Goal: Information Seeking & Learning: Learn about a topic

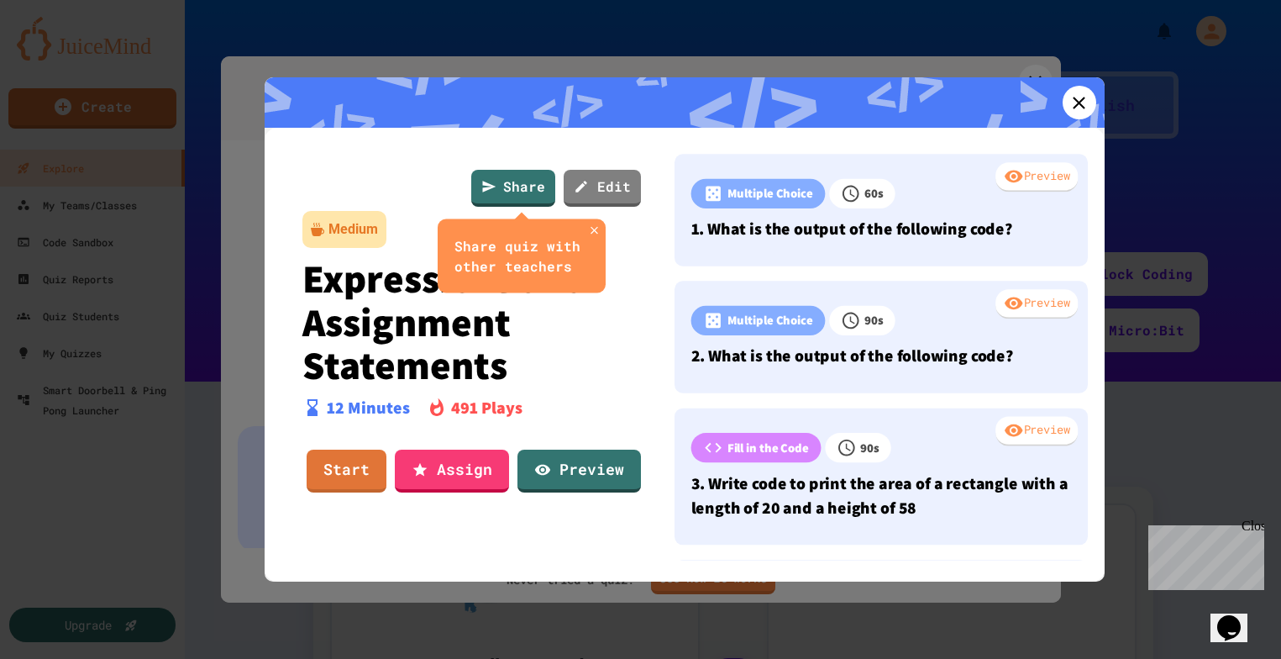
scroll to position [55, 0]
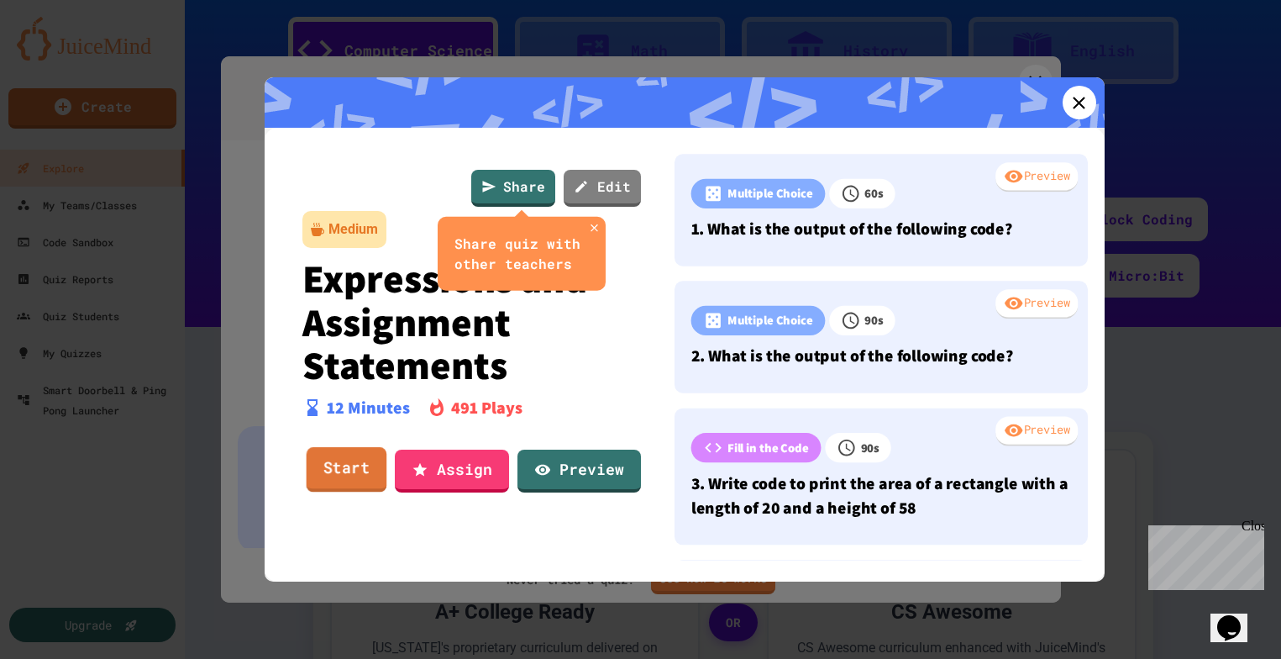
click at [336, 477] on link "Start" at bounding box center [346, 469] width 81 height 45
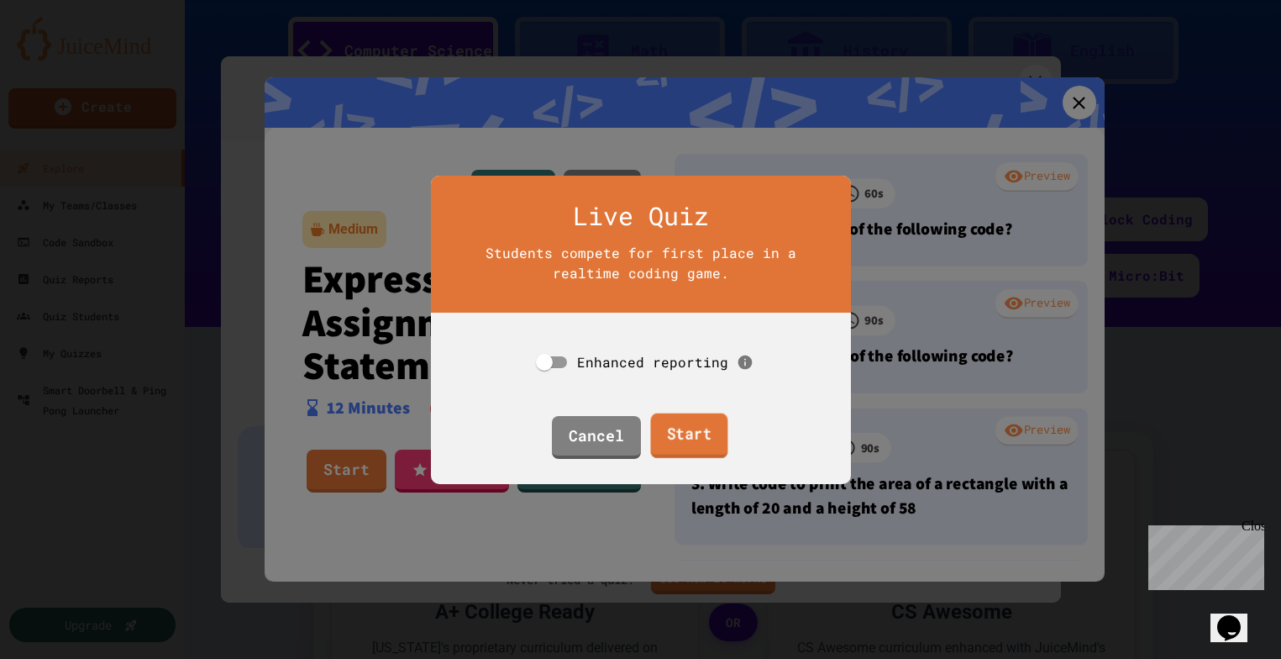
click at [680, 444] on link "Start" at bounding box center [688, 434] width 77 height 45
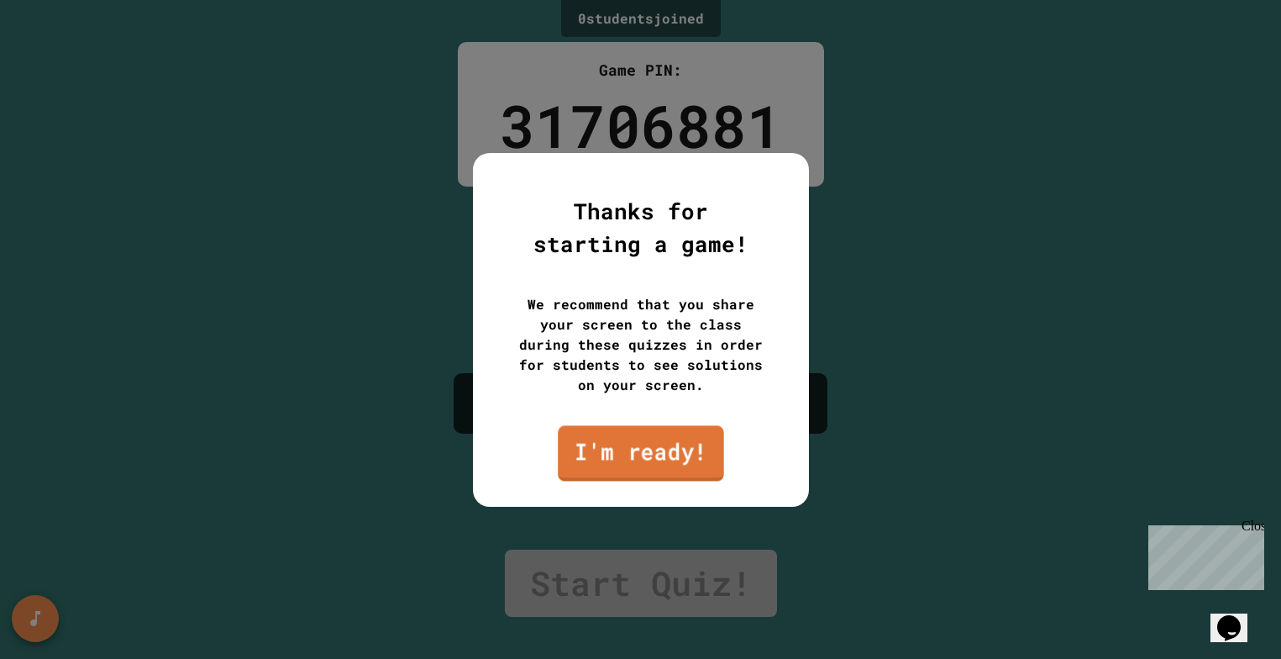
click at [627, 448] on link "I'm ready!" at bounding box center [641, 452] width 166 height 55
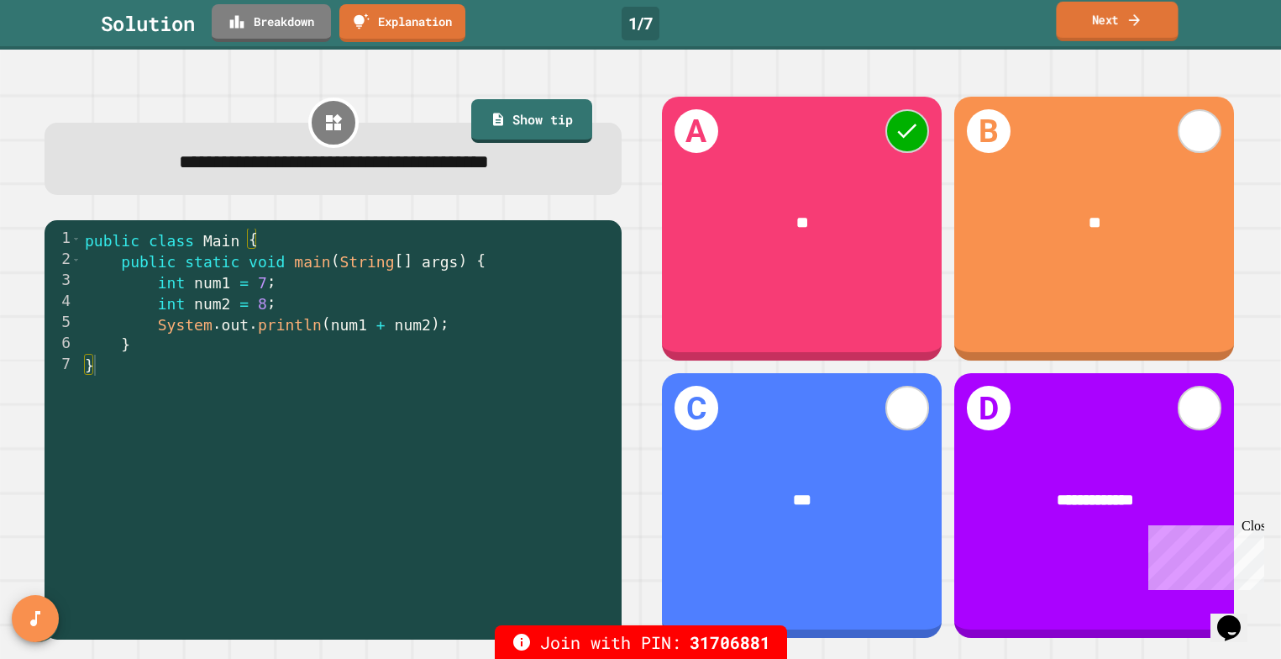
click at [1094, 14] on link "Next" at bounding box center [1117, 21] width 122 height 39
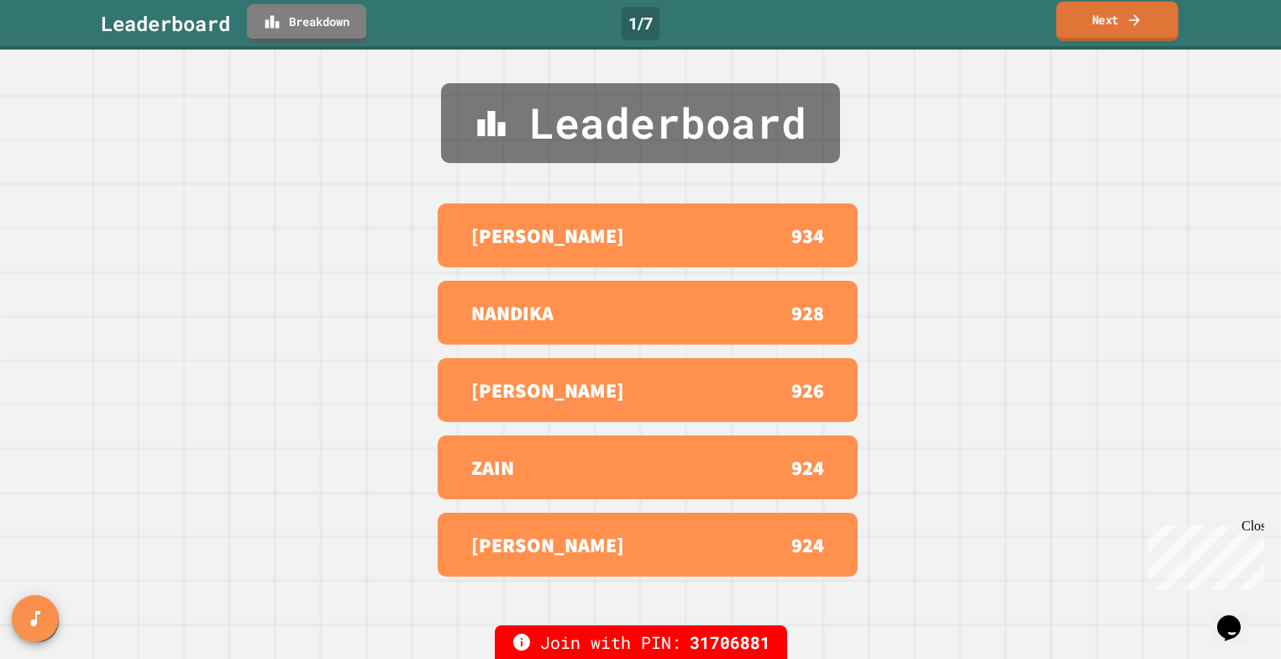
click at [1067, 26] on link "Next" at bounding box center [1117, 21] width 122 height 39
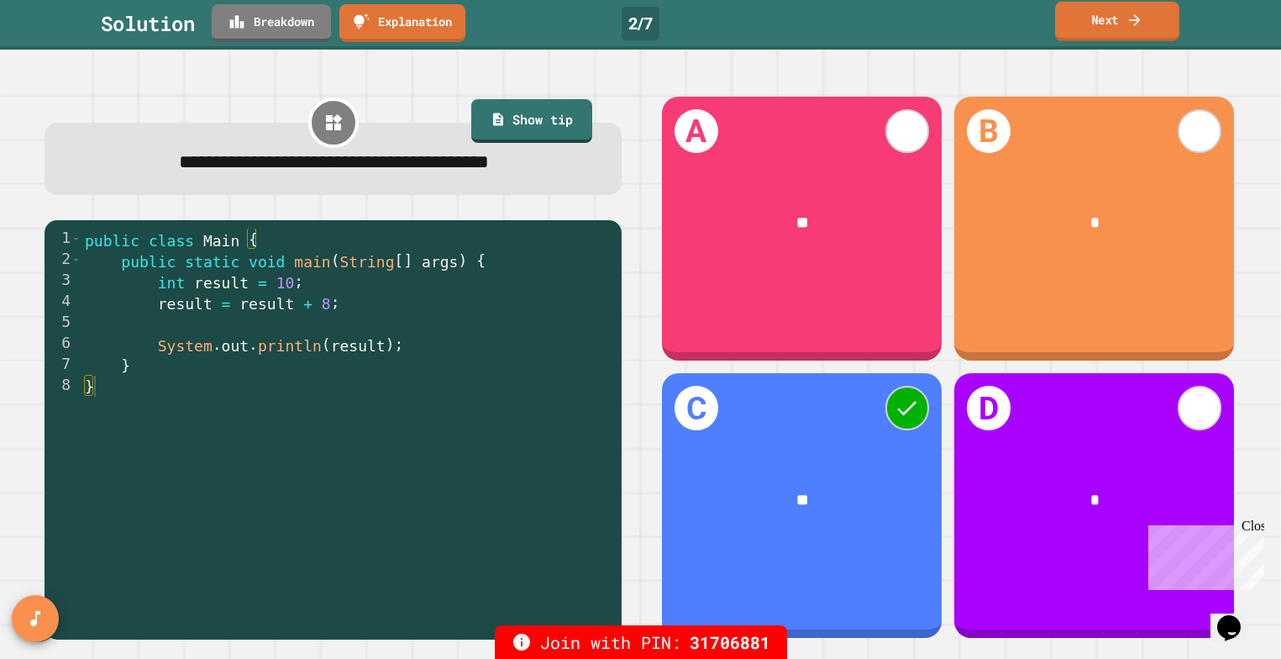
click at [1068, 21] on link "Next" at bounding box center [1117, 21] width 124 height 39
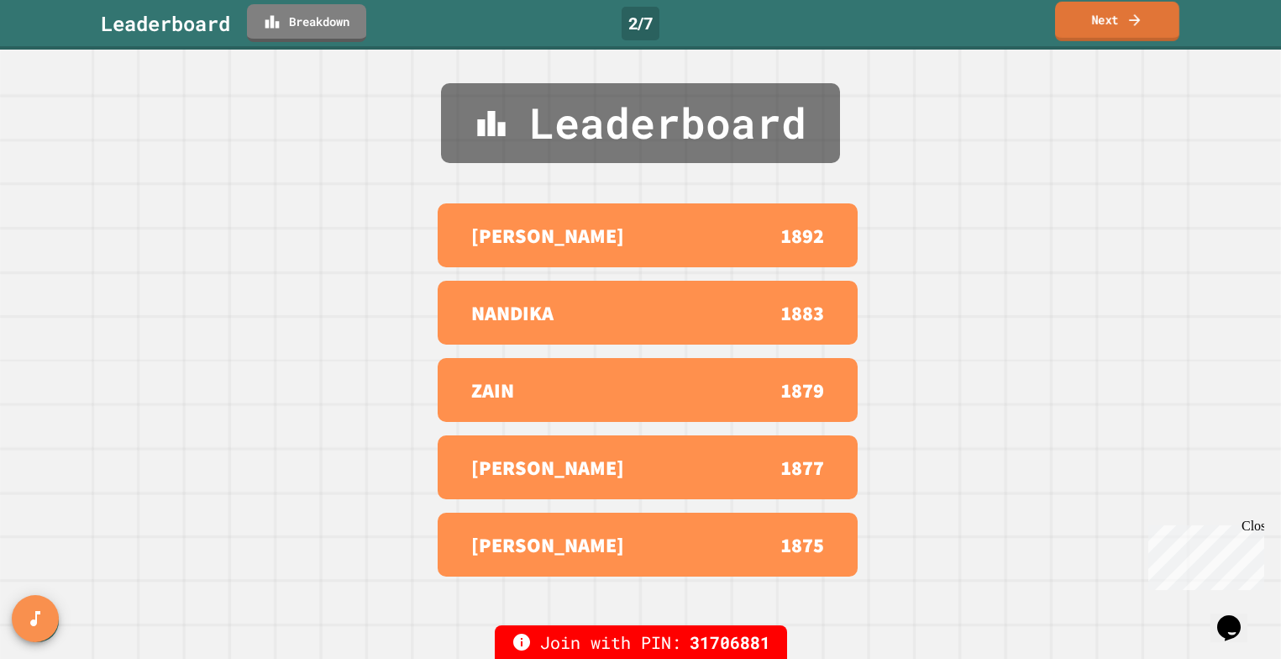
click at [1068, 21] on link "Next" at bounding box center [1117, 21] width 124 height 39
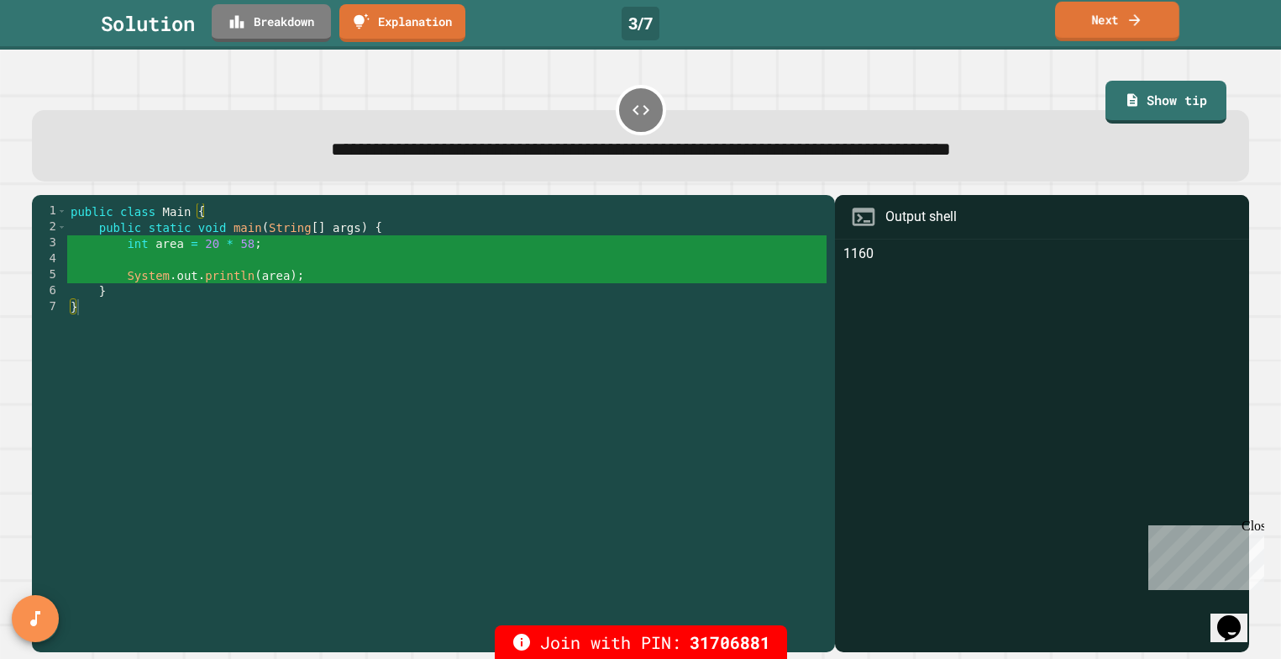
click at [1068, 21] on link "Next" at bounding box center [1117, 21] width 124 height 39
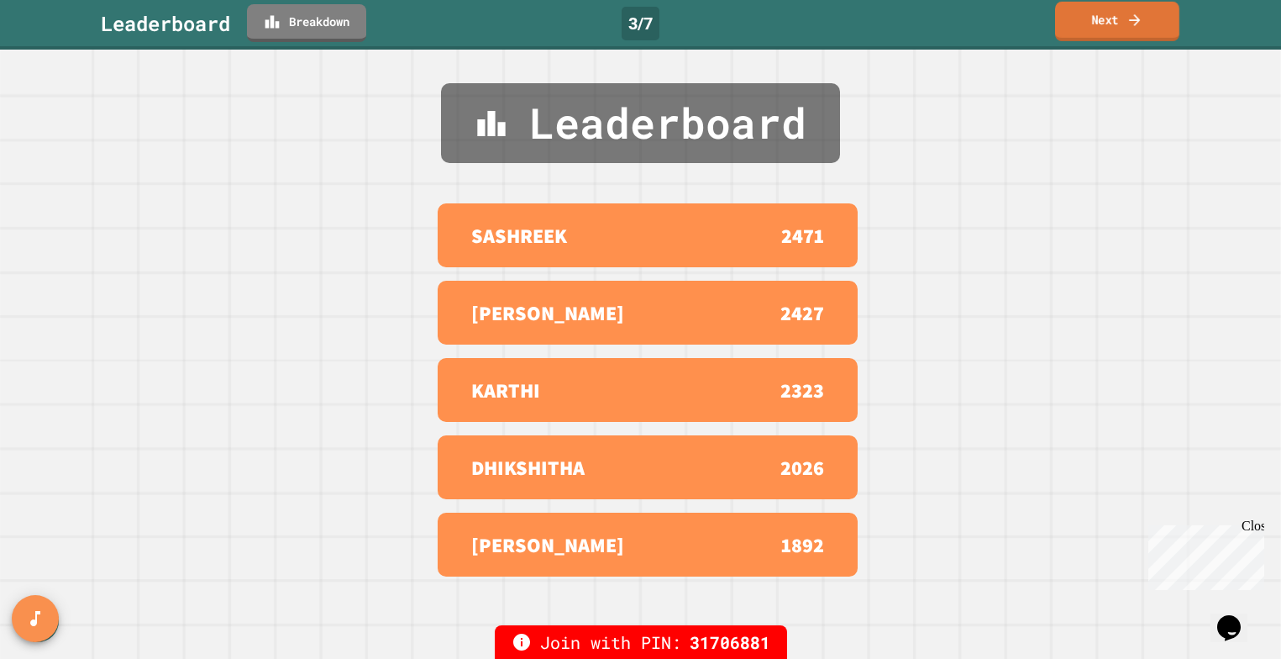
click at [1068, 21] on link "Next" at bounding box center [1117, 21] width 124 height 39
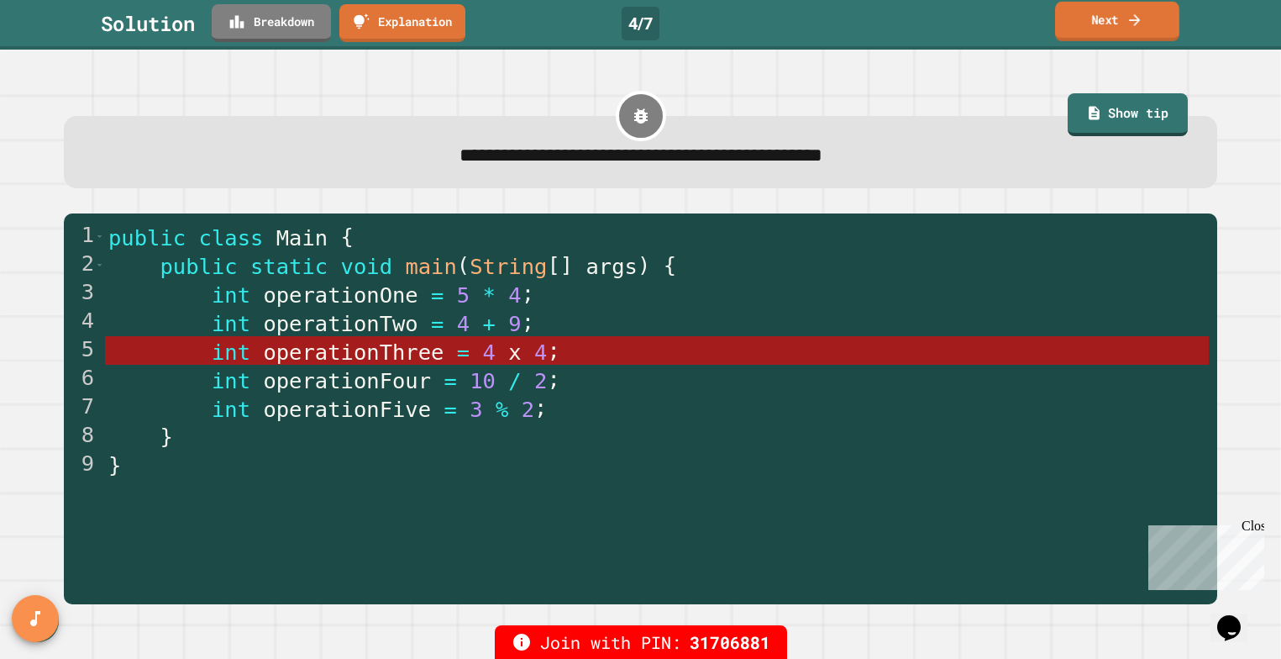
click at [1097, 26] on link "Next" at bounding box center [1117, 21] width 124 height 39
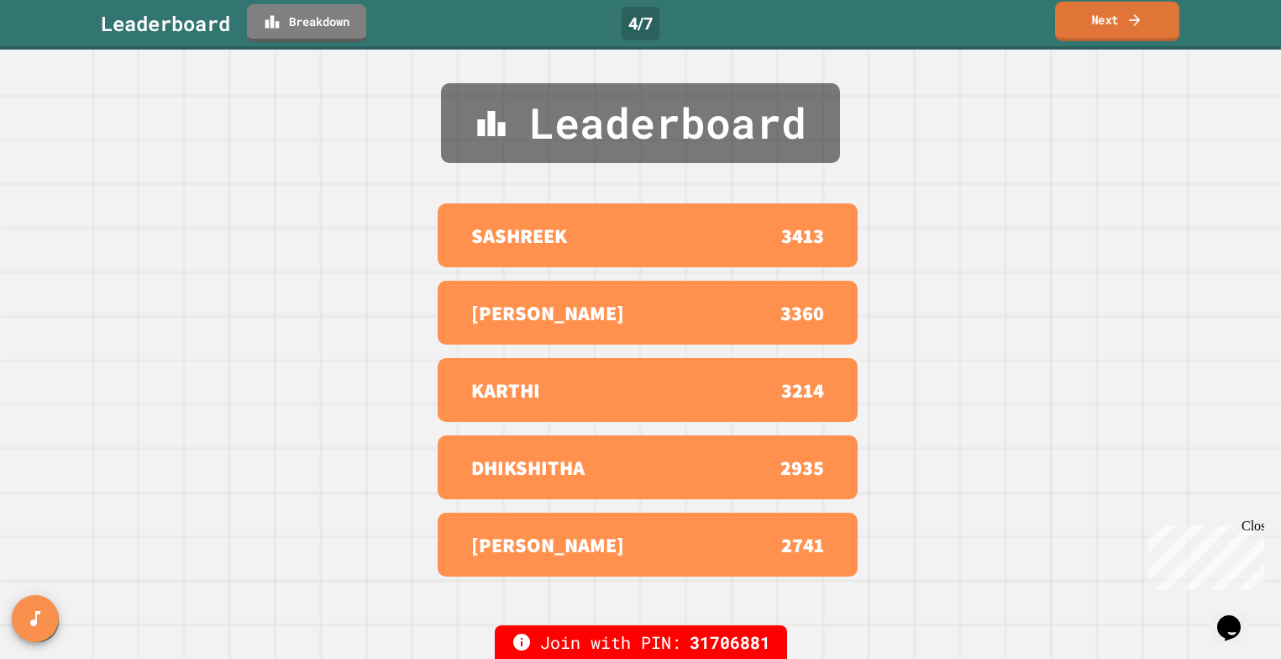
click at [1101, 19] on link "Next" at bounding box center [1117, 21] width 124 height 39
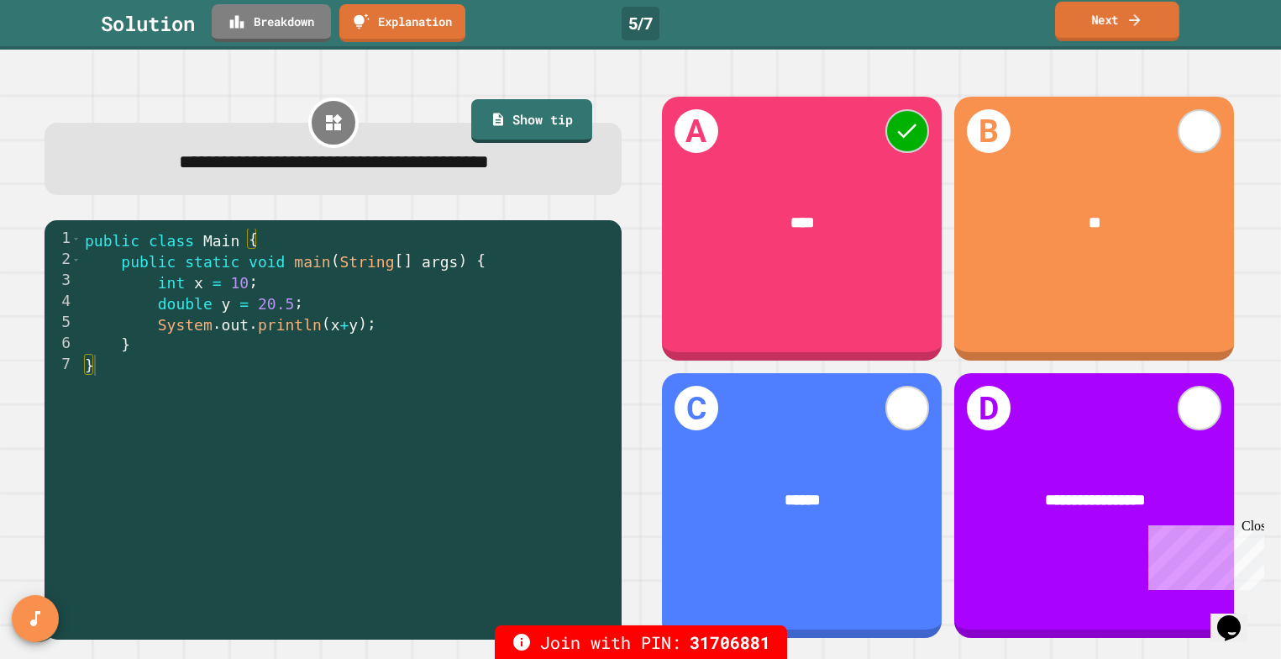
click at [1102, 27] on link "Next" at bounding box center [1117, 21] width 124 height 39
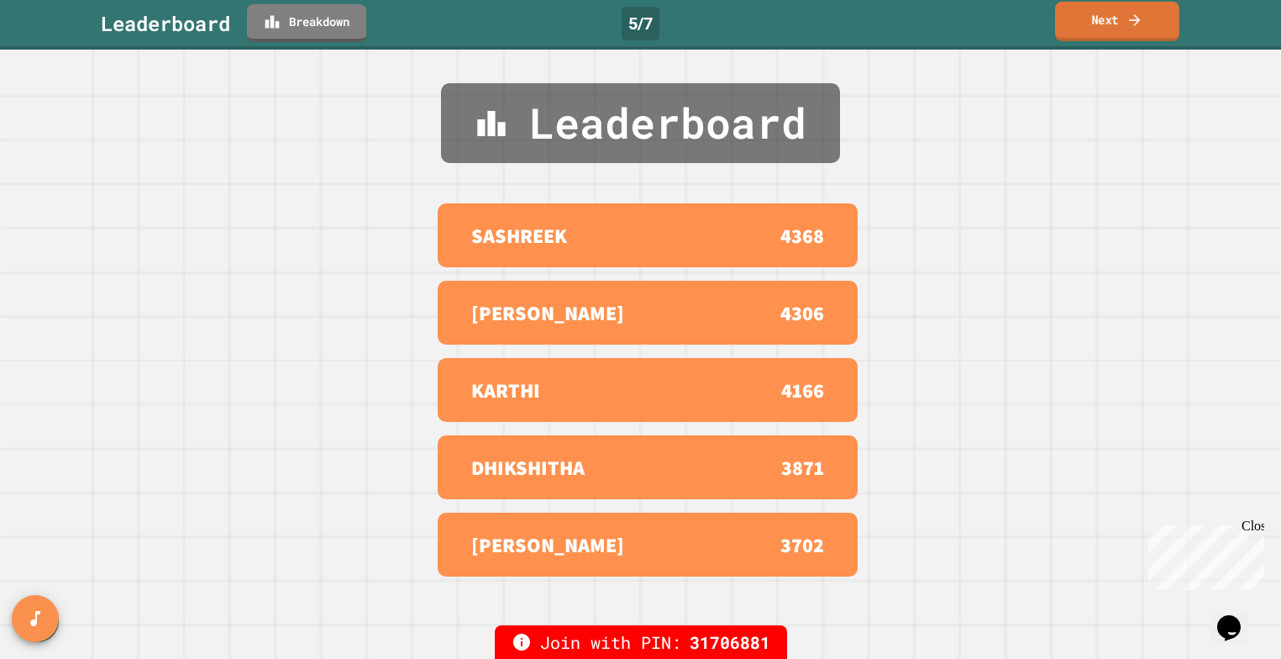
click at [1101, 27] on link "Next" at bounding box center [1117, 21] width 124 height 39
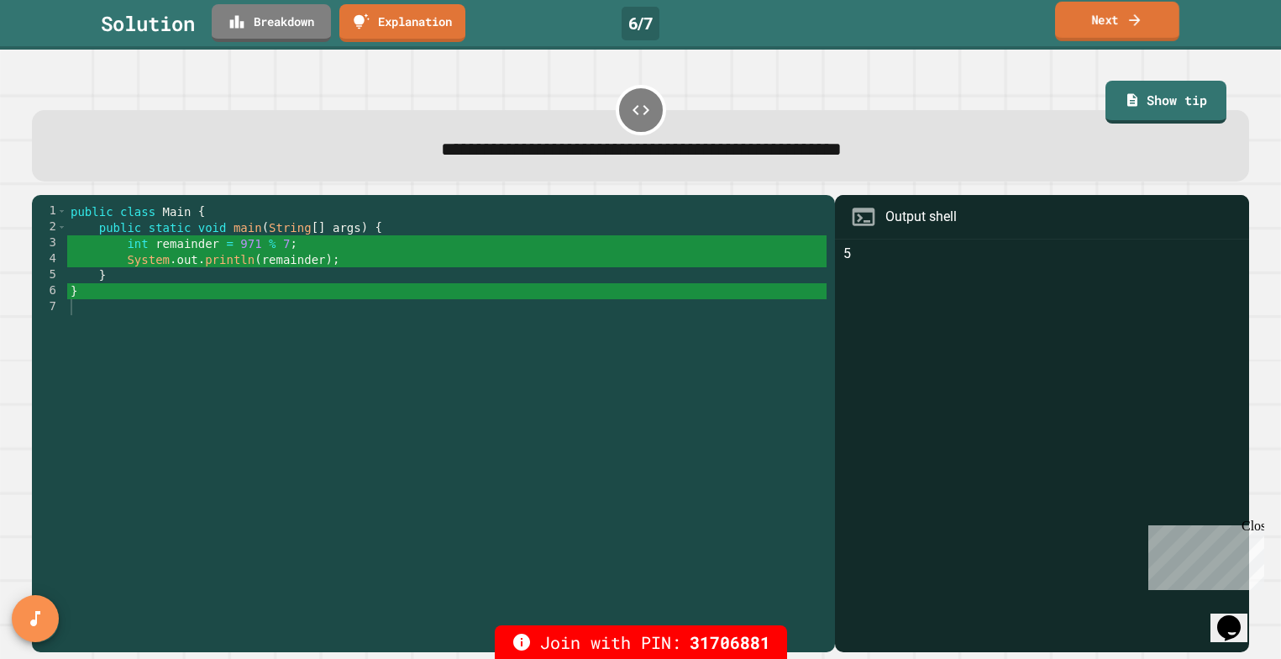
click at [1101, 27] on link "Next" at bounding box center [1117, 21] width 124 height 39
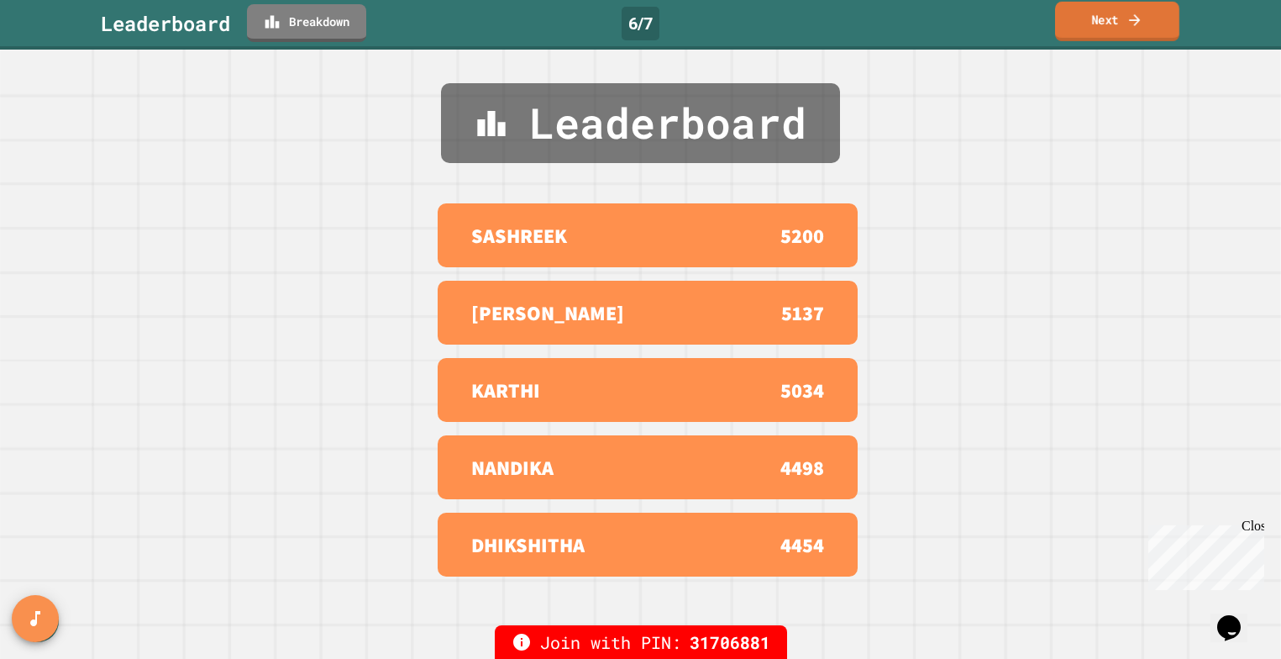
click at [1101, 27] on link "Next" at bounding box center [1117, 21] width 124 height 39
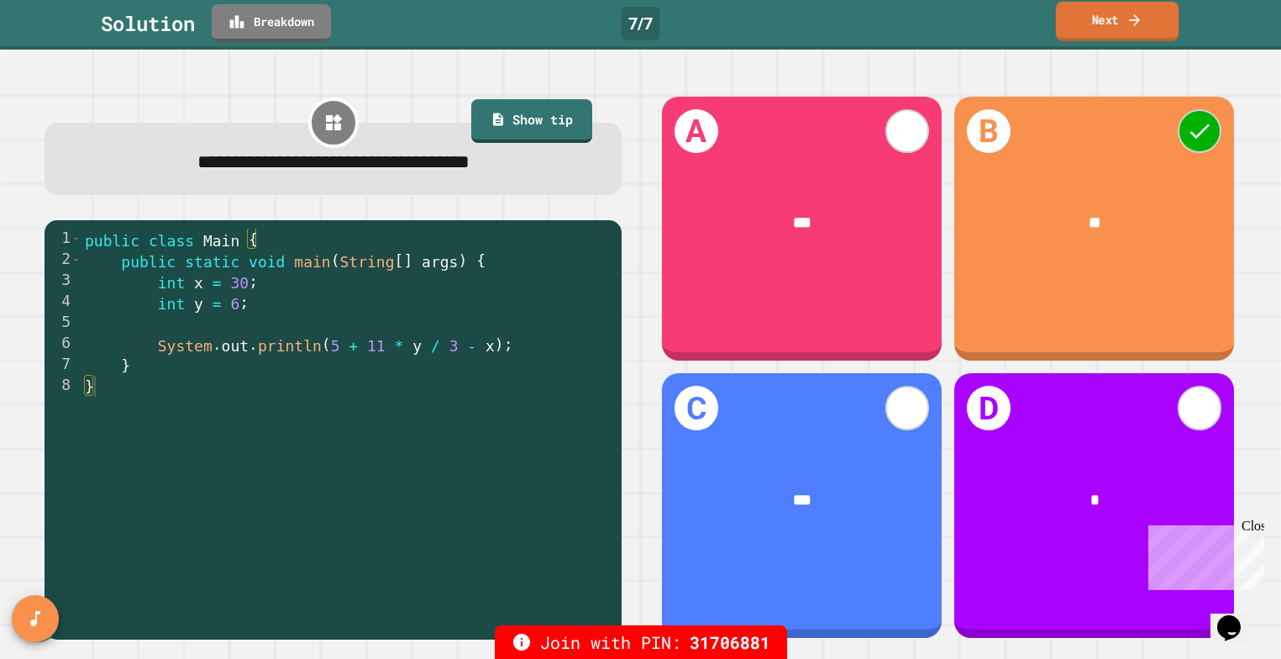
click at [1102, 19] on link "Next" at bounding box center [1117, 21] width 123 height 39
